Goal: Task Accomplishment & Management: Use online tool/utility

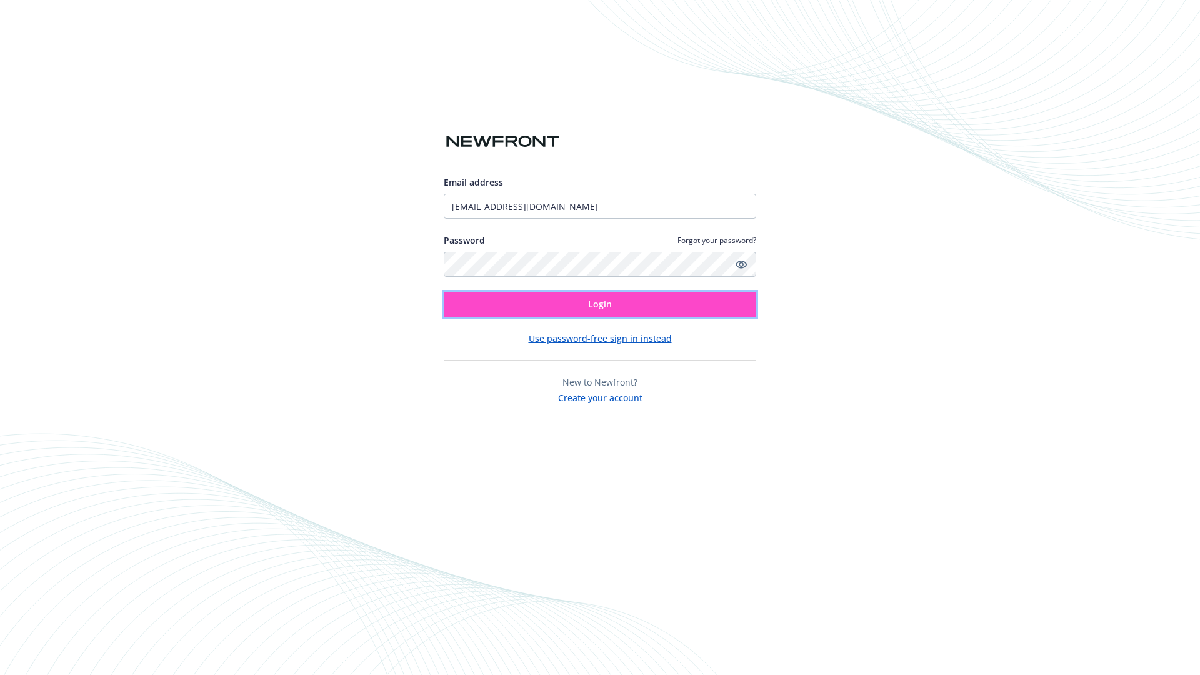
click at [600, 304] on span "Login" at bounding box center [600, 304] width 24 height 12
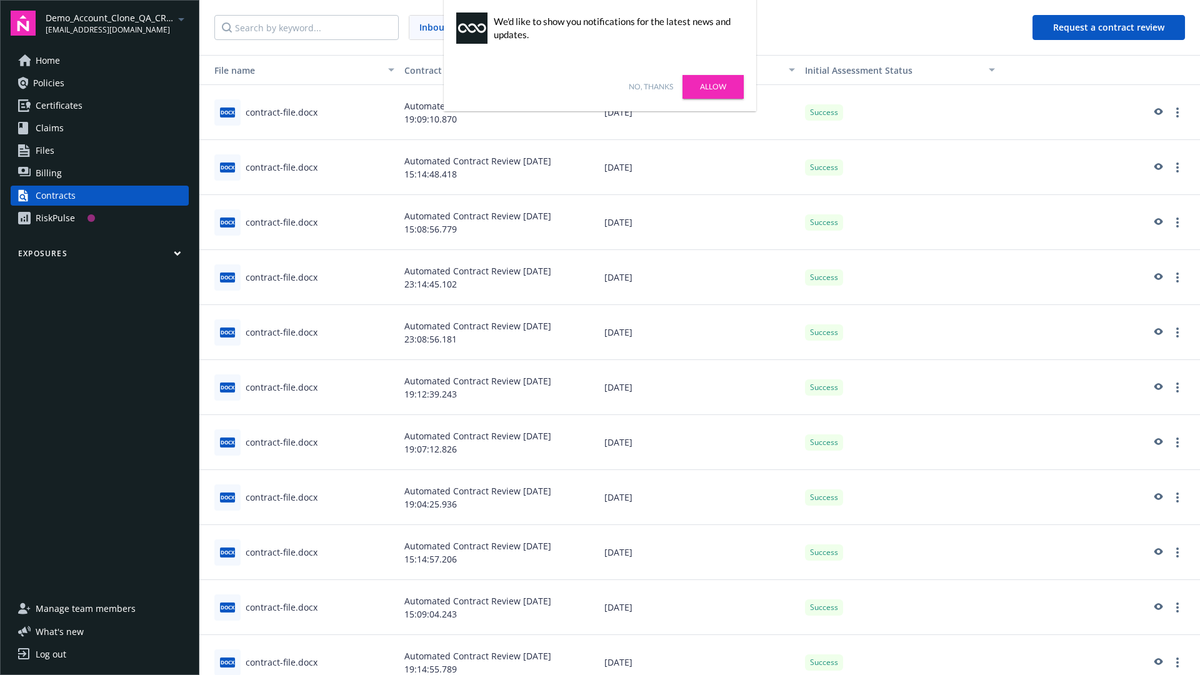
click at [650, 87] on link "No, thanks" at bounding box center [651, 86] width 44 height 11
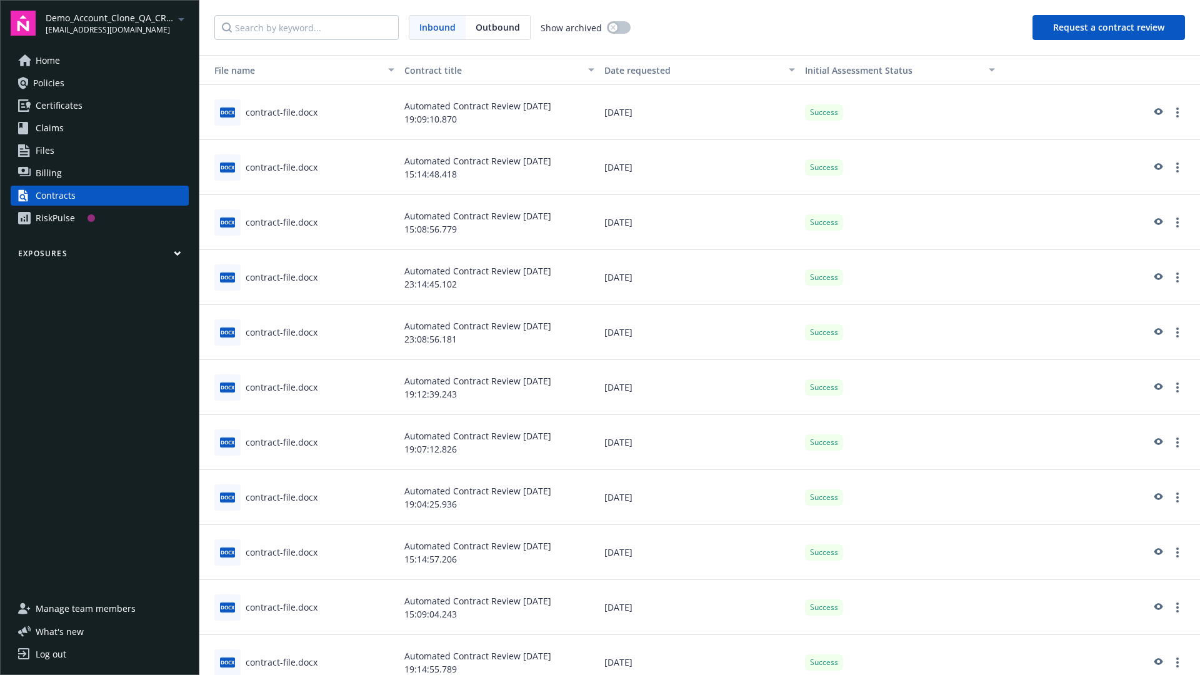
click at [1109, 27] on button "Request a contract review" at bounding box center [1108, 27] width 152 height 25
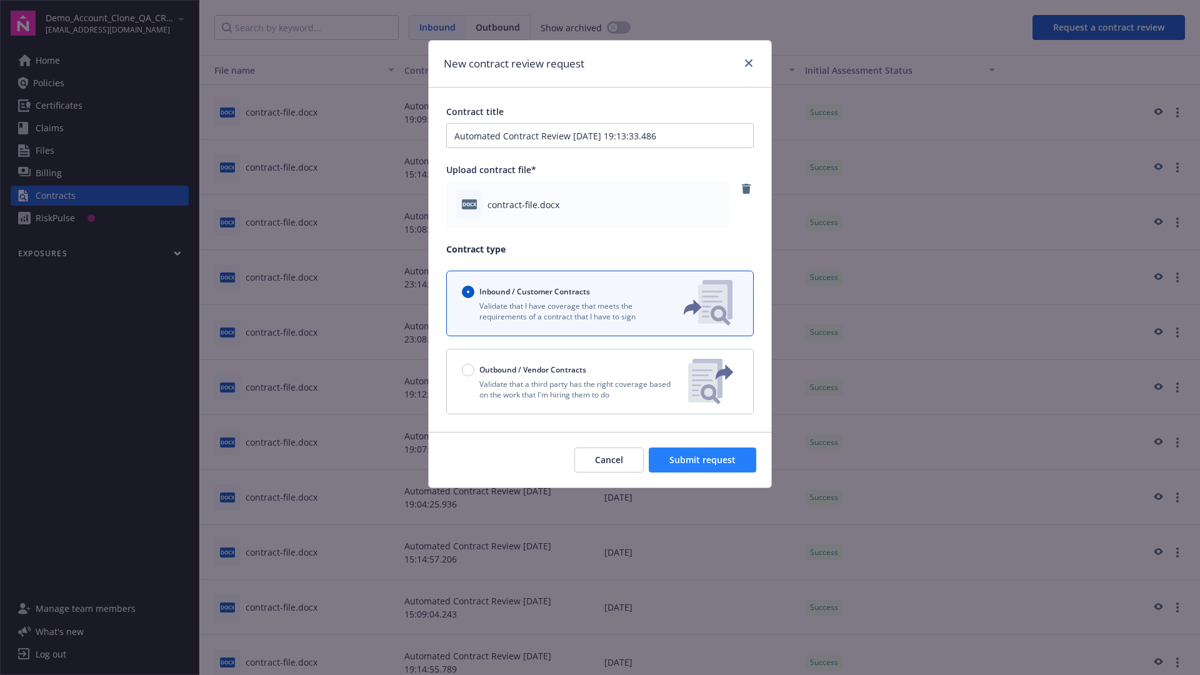
type input "Automated Contract Review [DATE] 19:13:33.486"
click at [703, 460] on span "Submit request" at bounding box center [702, 460] width 66 height 12
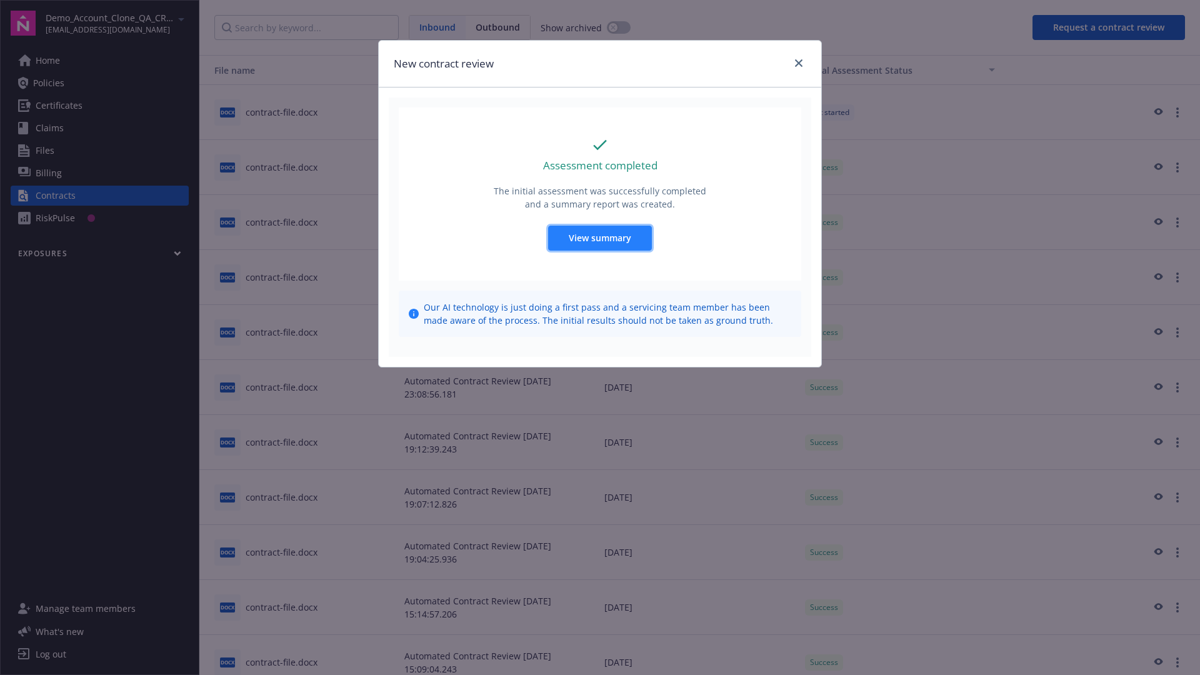
click at [599, 237] on span "View summary" at bounding box center [600, 238] width 62 height 12
